Goal: Find specific page/section: Find specific page/section

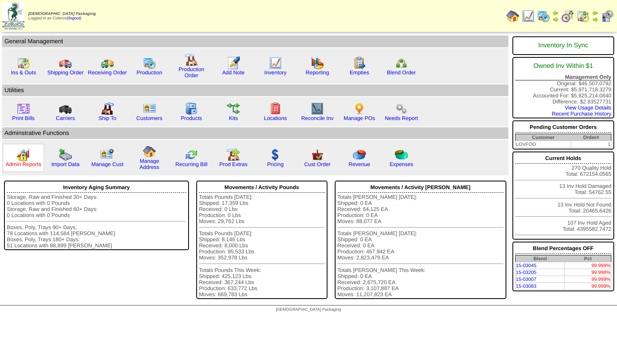
click at [39, 162] on link "Admin Reports" at bounding box center [24, 164] width 36 height 6
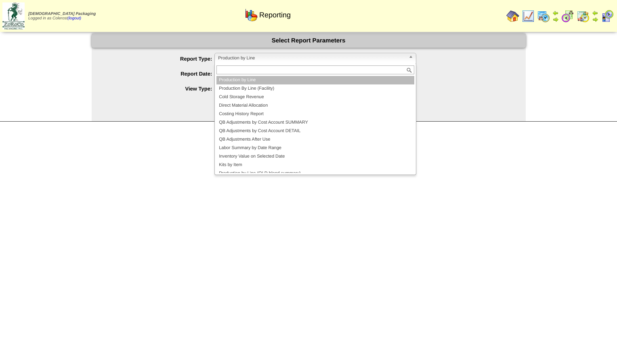
click at [220, 60] on span "Production by Line" at bounding box center [311, 58] width 187 height 10
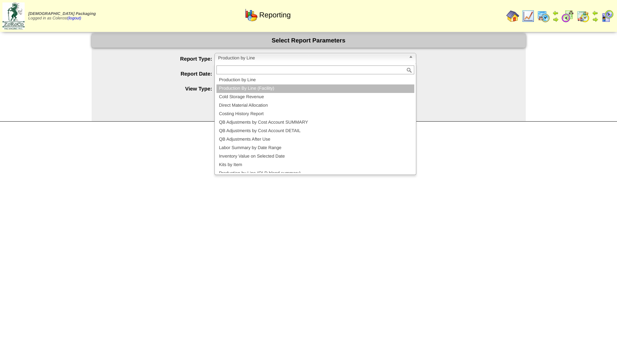
click at [234, 88] on li "Production By Line (Facility)" at bounding box center [316, 88] width 198 height 8
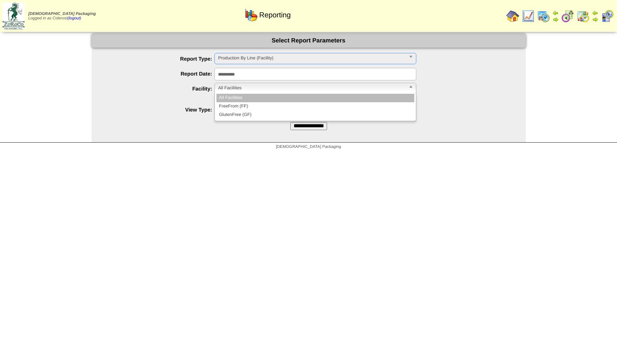
click at [232, 88] on span "All Facilities" at bounding box center [311, 88] width 187 height 10
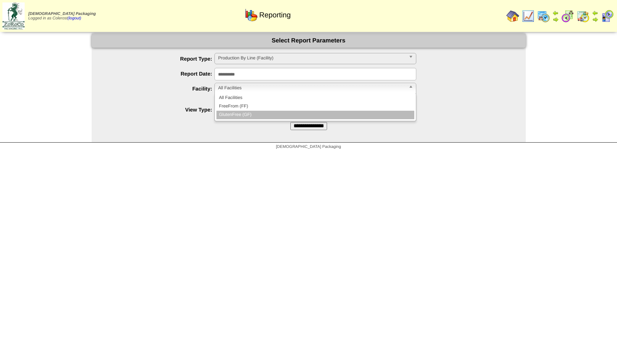
click at [238, 114] on li "GlutenFree (GF)" at bounding box center [316, 115] width 198 height 8
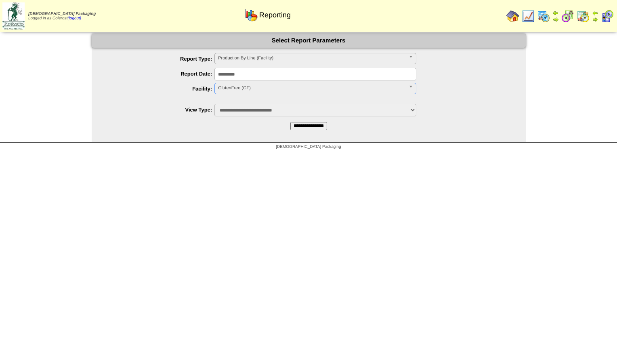
drag, startPoint x: 294, startPoint y: 126, endPoint x: 289, endPoint y: 111, distance: 15.3
click at [295, 126] on input "**********" at bounding box center [309, 126] width 37 height 8
